Goal: Find specific page/section: Find specific page/section

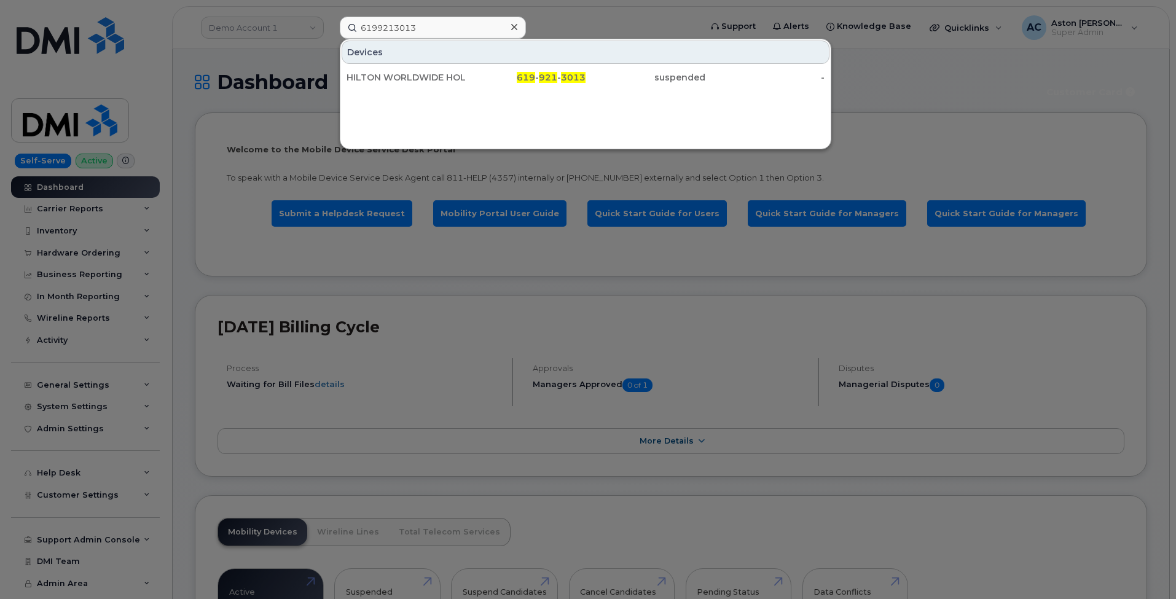
click at [442, 33] on input "6199213013" at bounding box center [433, 28] width 186 height 22
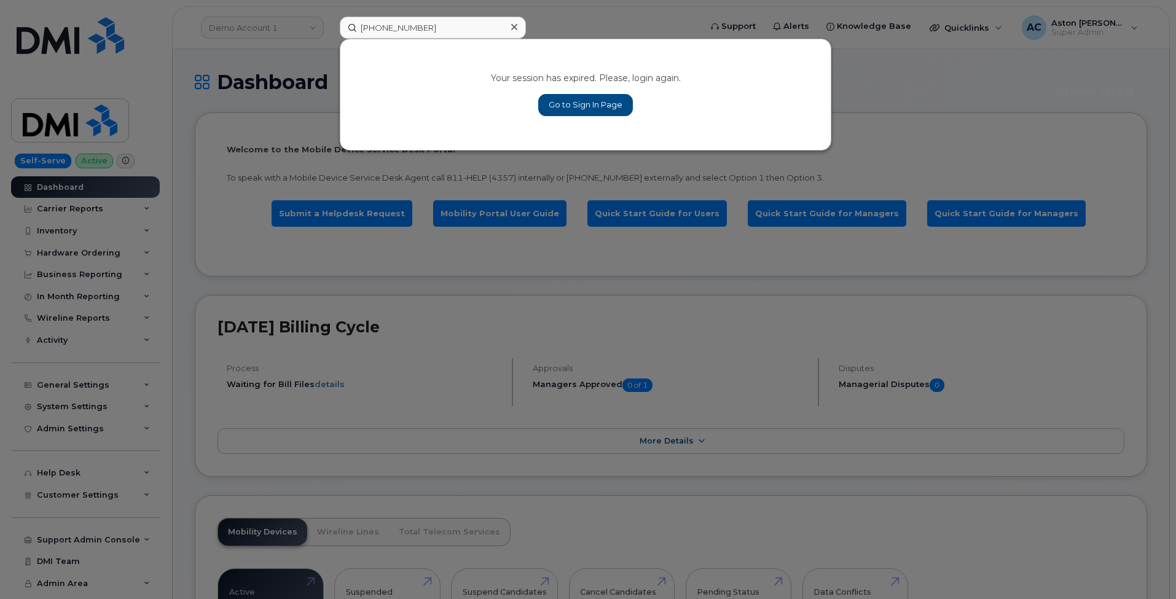
type input "305-205-5462"
click at [601, 109] on link "Go to Sign In Page" at bounding box center [585, 105] width 95 height 22
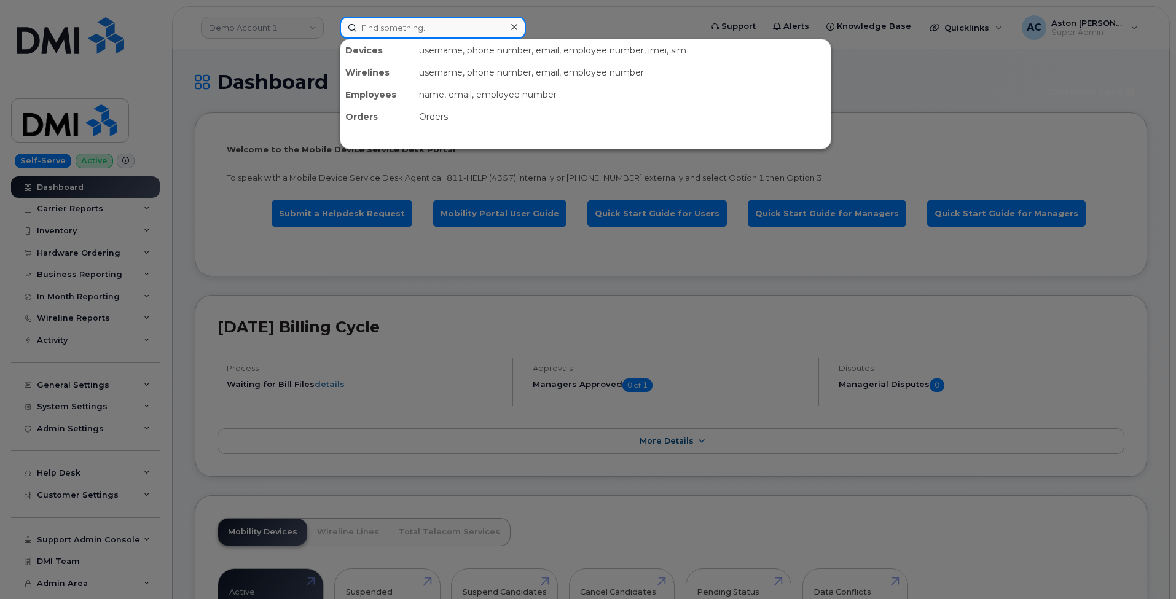
paste input "[PHONE_NUMBER]"
click at [373, 34] on input at bounding box center [433, 28] width 186 height 22
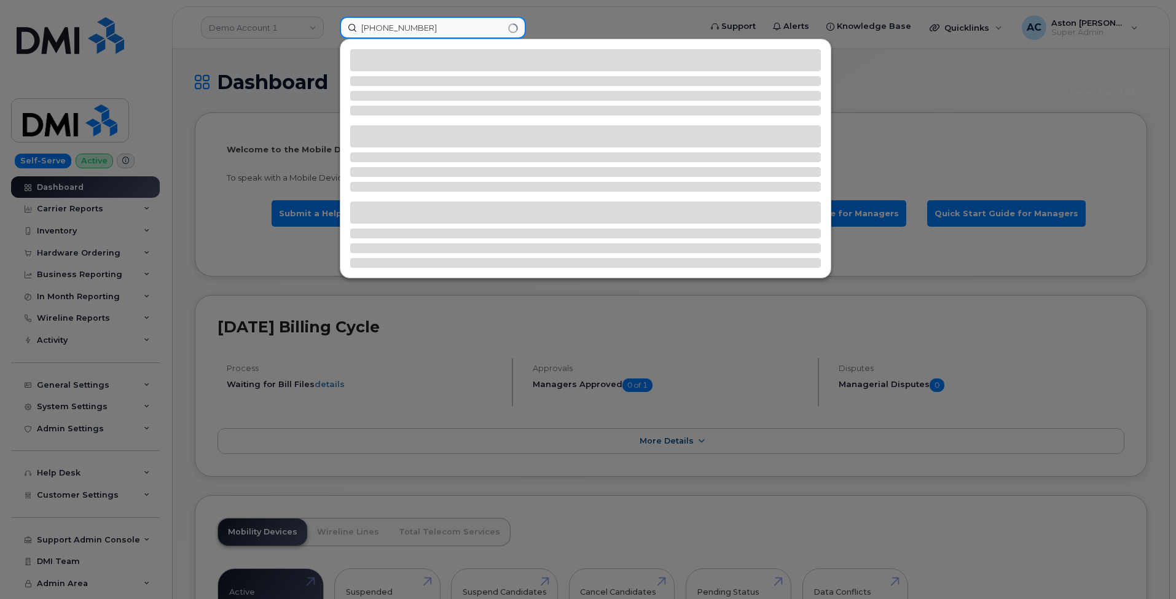
type input "[PHONE_NUMBER]"
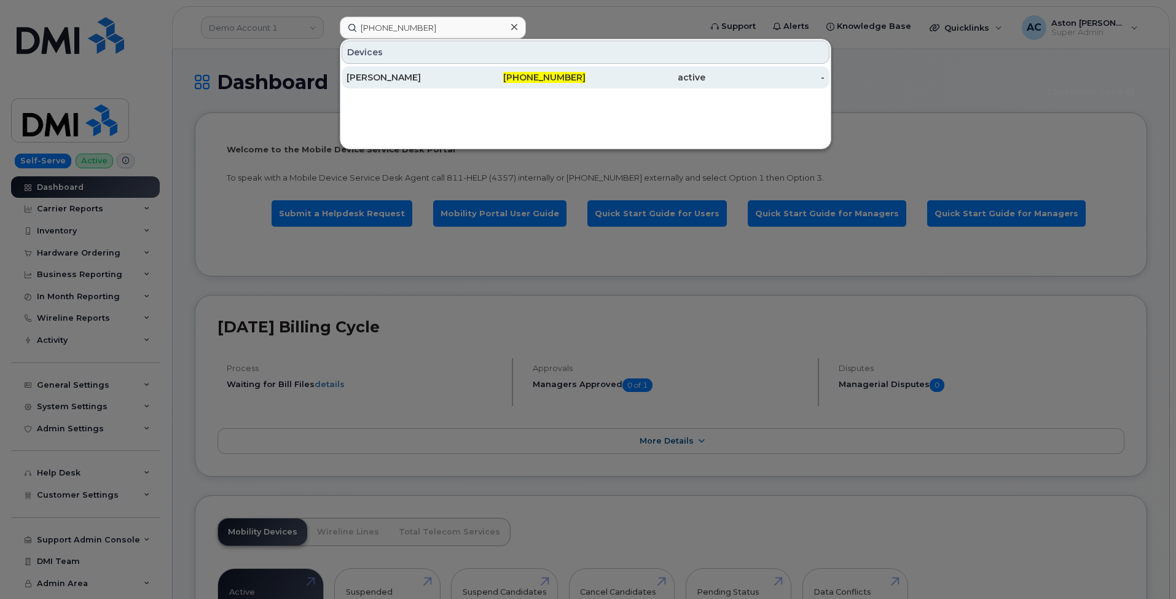
click at [395, 74] on div "[PERSON_NAME]" at bounding box center [406, 77] width 120 height 12
